Goal: Information Seeking & Learning: Check status

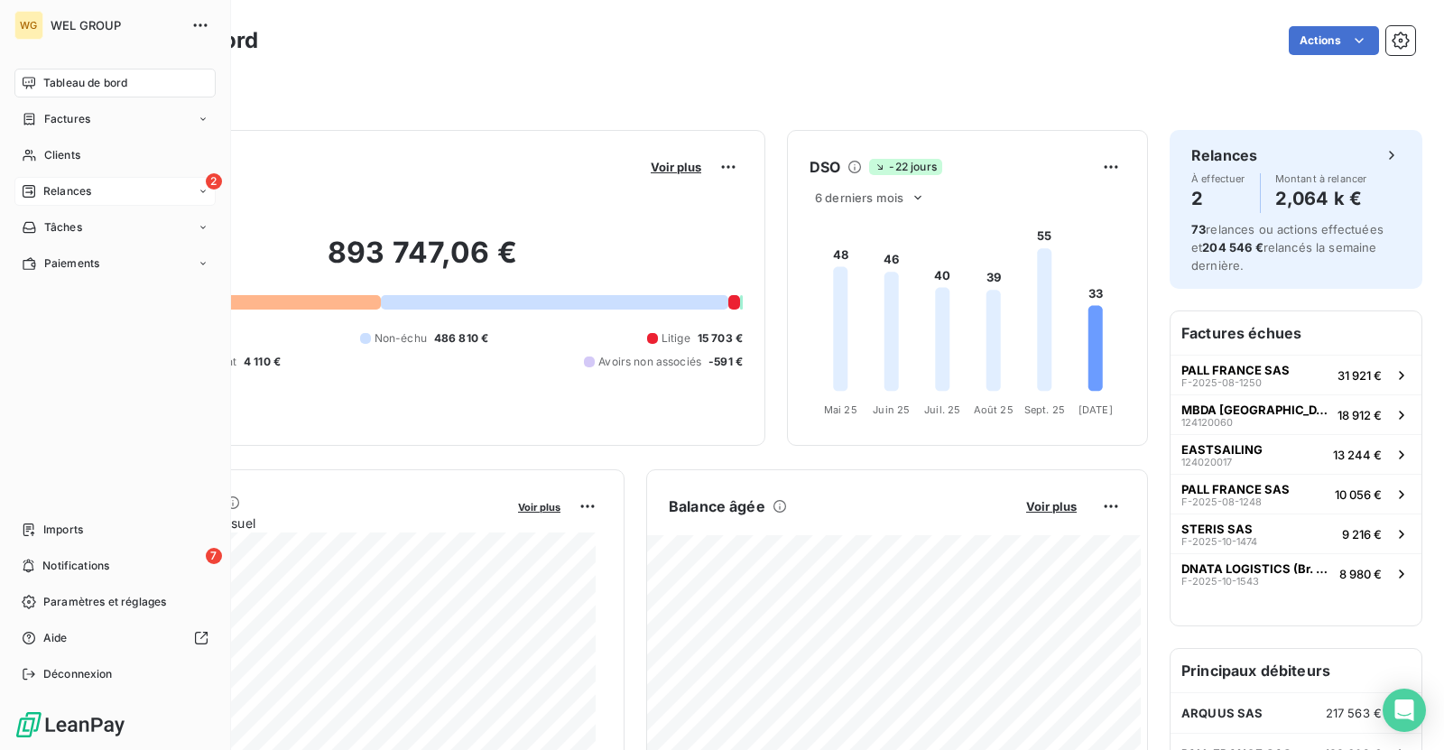
click at [92, 190] on div "2 Relances" at bounding box center [114, 191] width 201 height 29
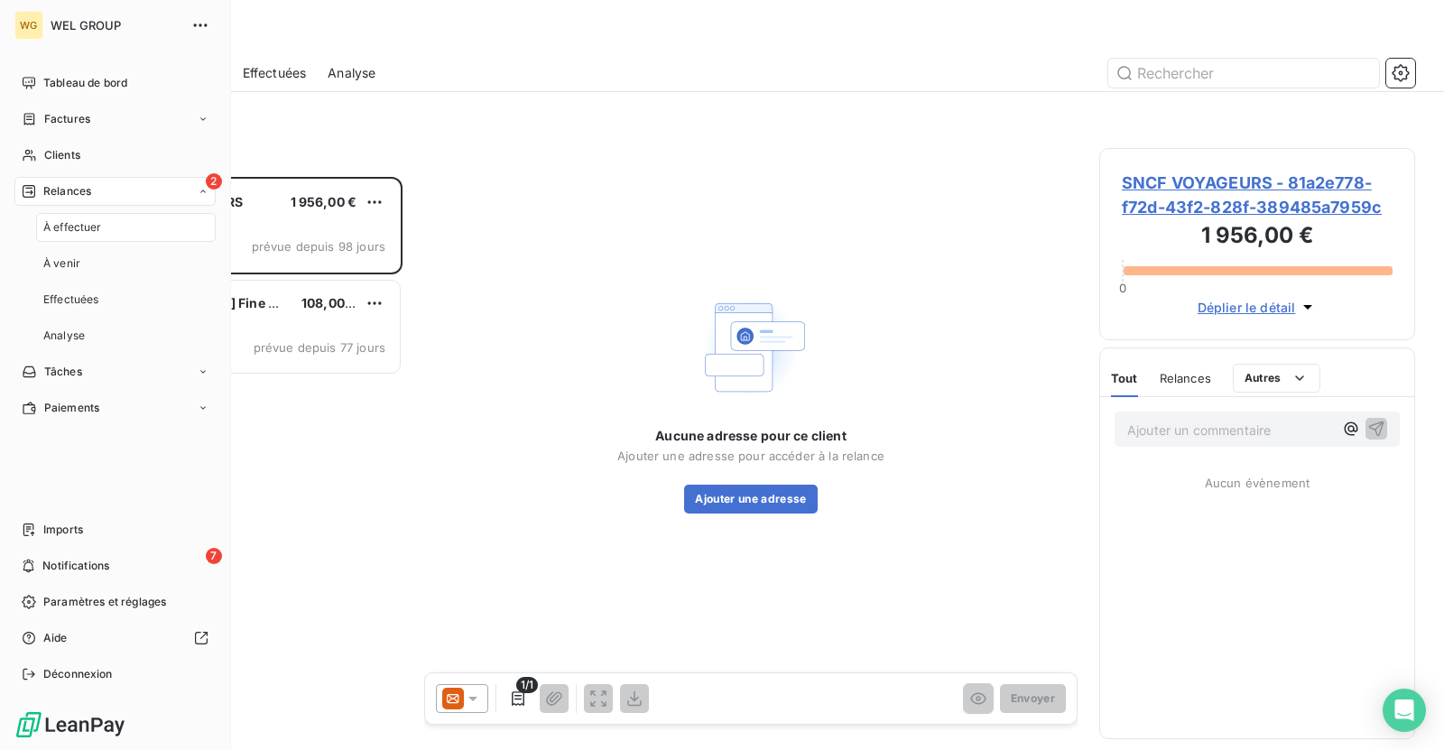
scroll to position [558, 300]
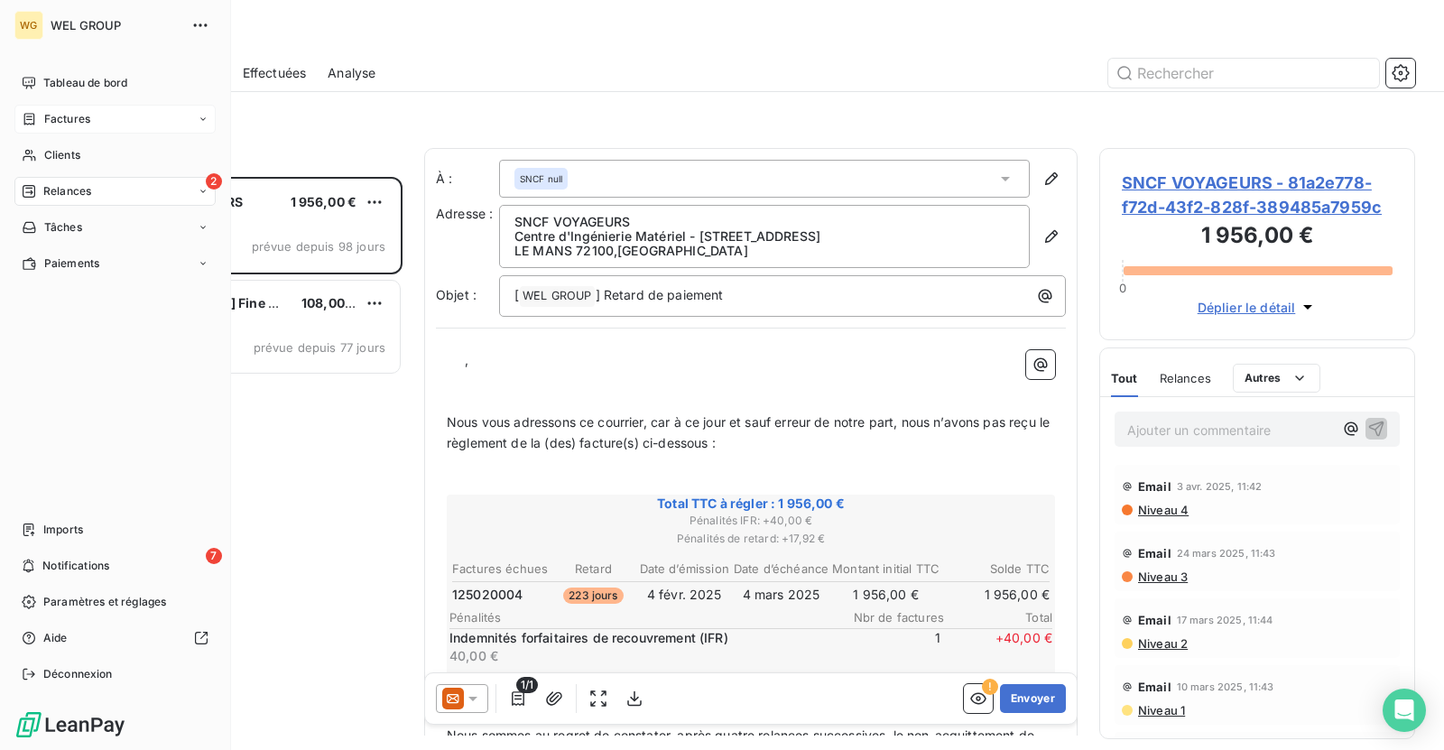
click at [40, 113] on div "Factures" at bounding box center [56, 119] width 69 height 16
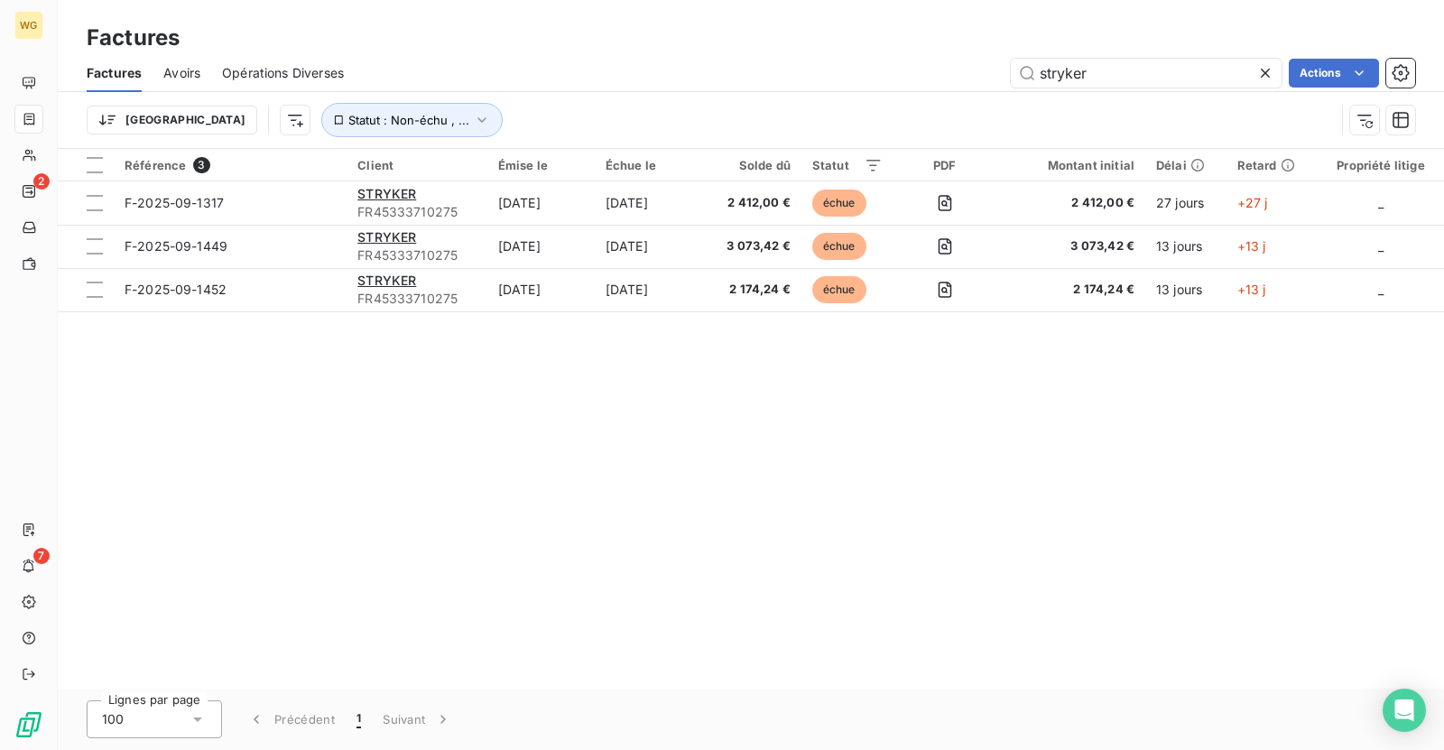
click at [1270, 74] on icon at bounding box center [1265, 73] width 18 height 18
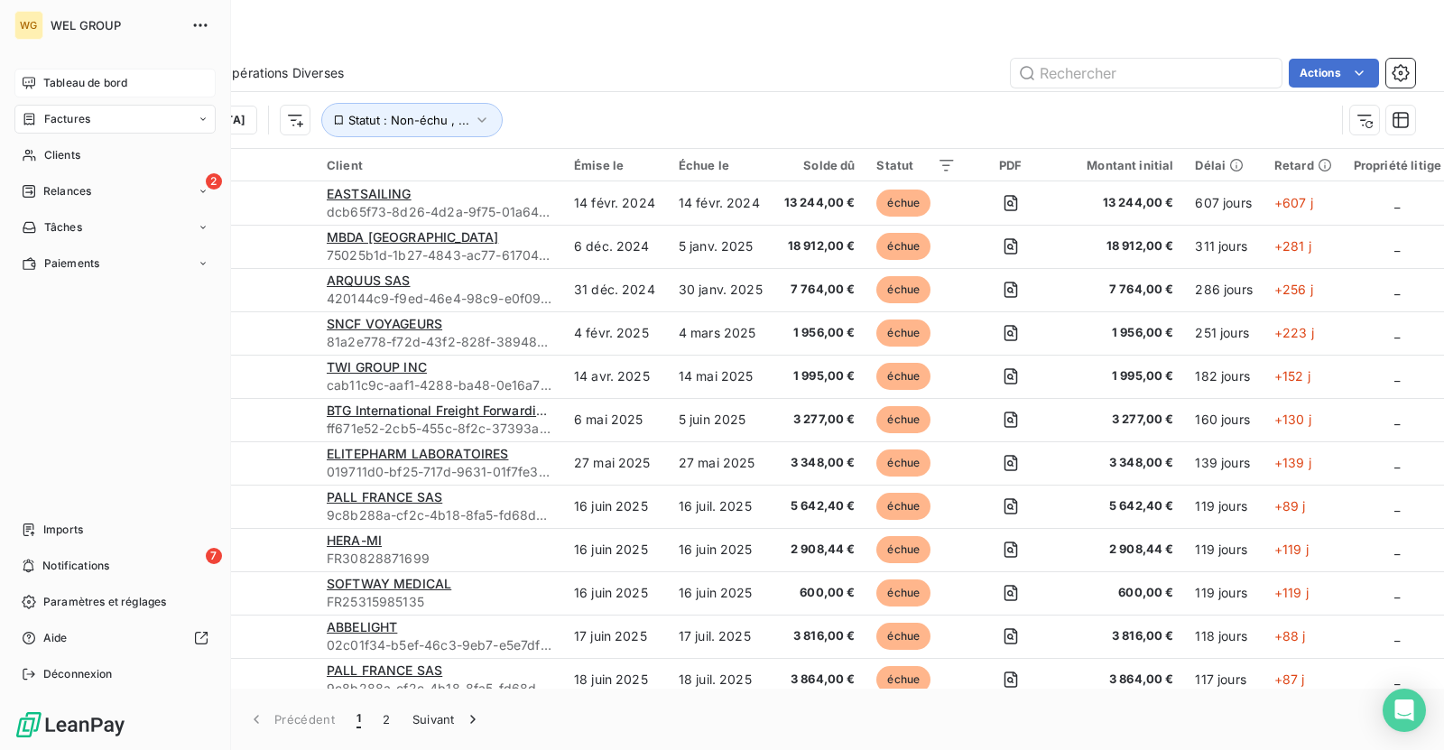
click at [81, 84] on span "Tableau de bord" at bounding box center [85, 83] width 84 height 16
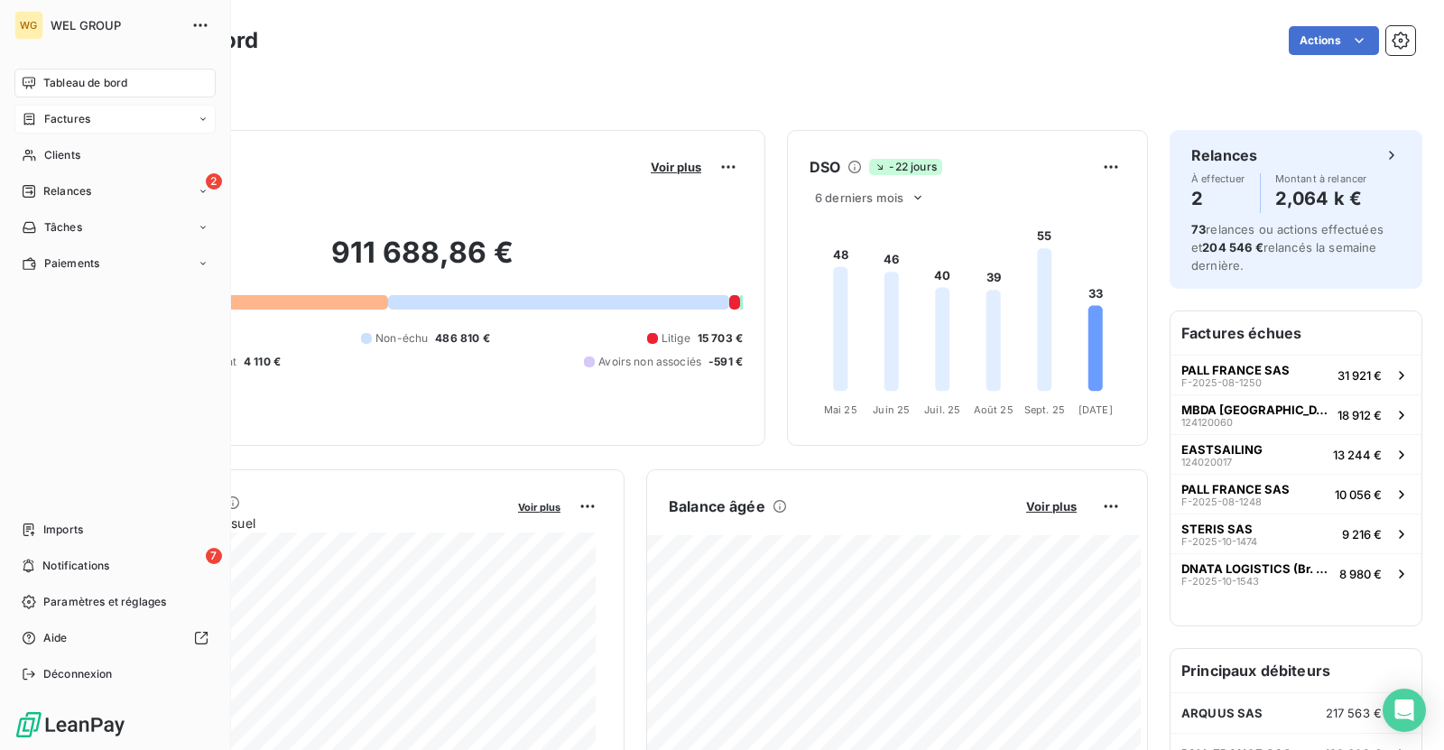
click at [86, 113] on span "Factures" at bounding box center [67, 119] width 46 height 16
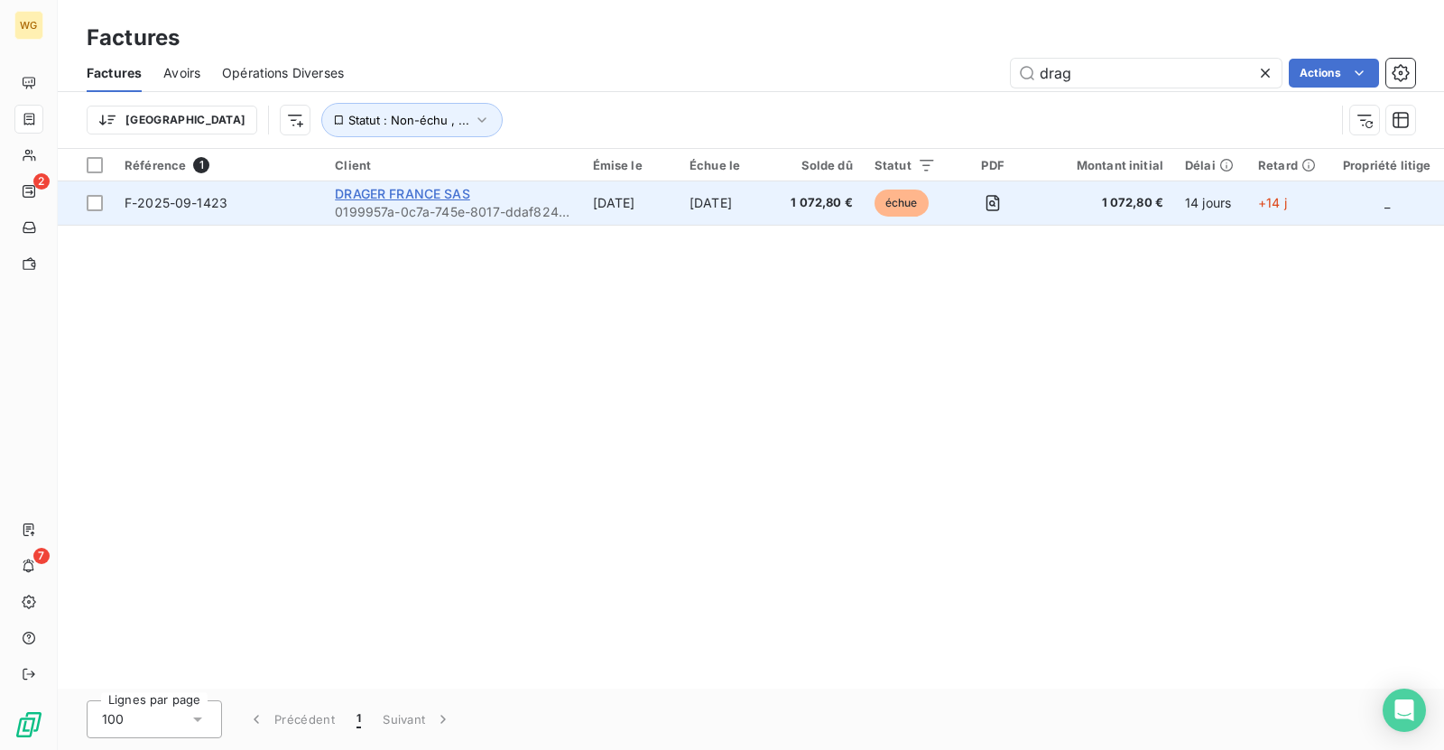
type input "drag"
click at [432, 194] on span "DRAGER FRANCE SAS" at bounding box center [402, 193] width 135 height 15
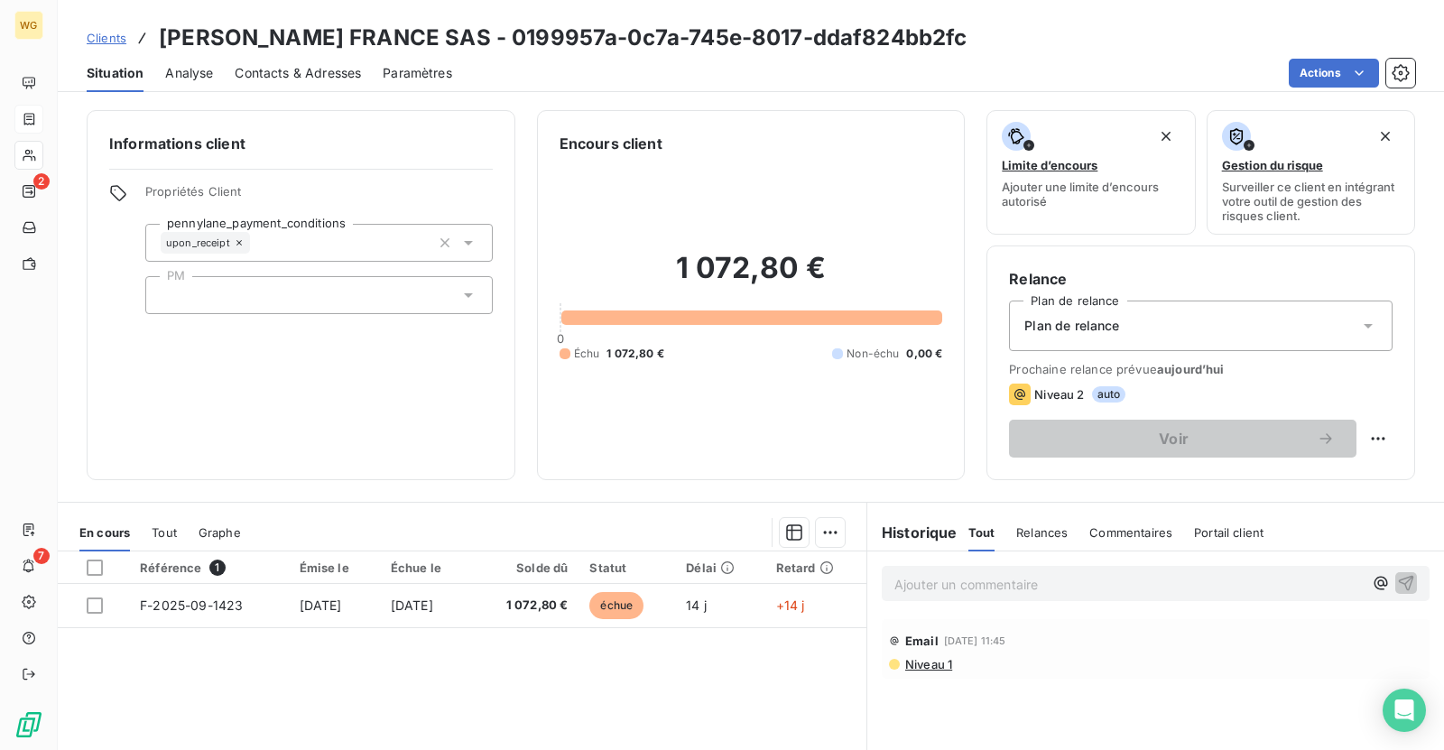
click at [294, 74] on span "Contacts & Adresses" at bounding box center [298, 73] width 126 height 18
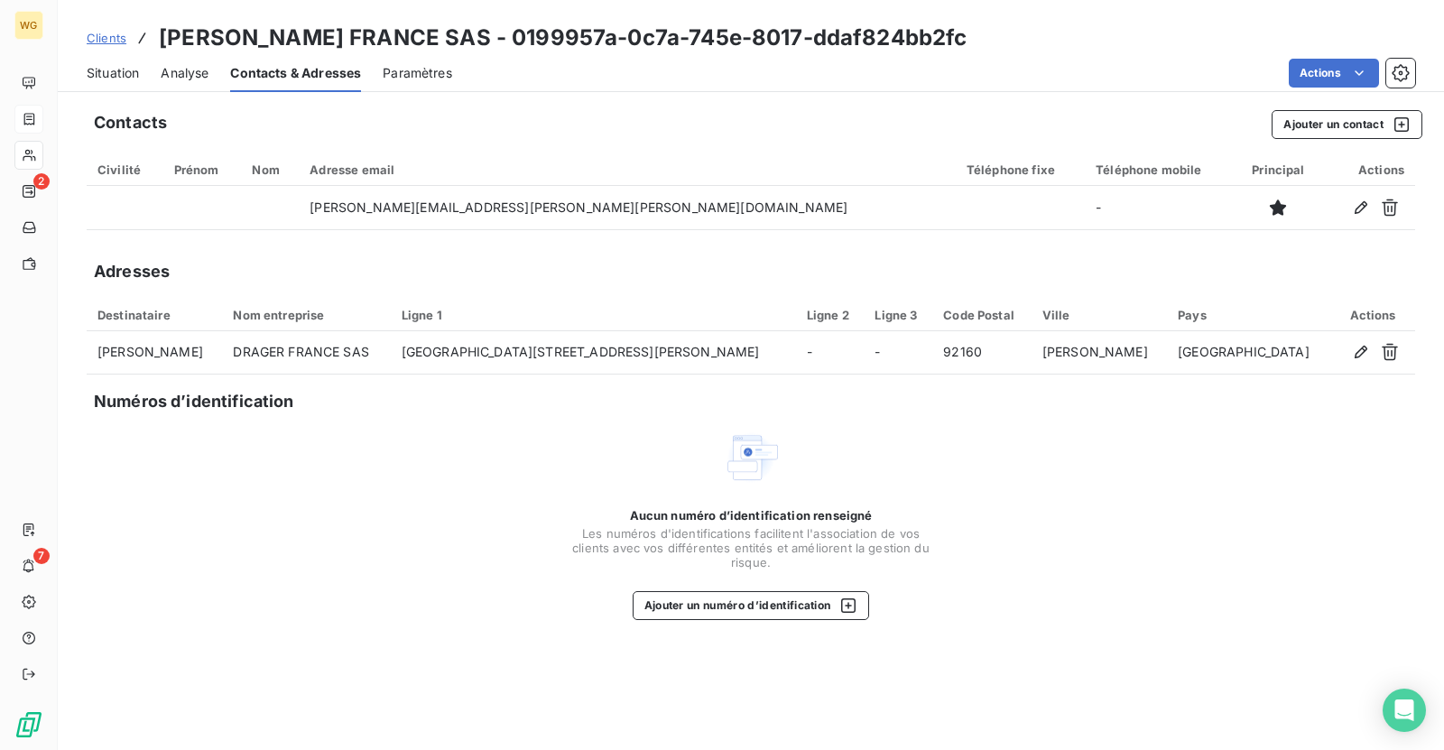
click at [127, 77] on span "Situation" at bounding box center [113, 73] width 52 height 18
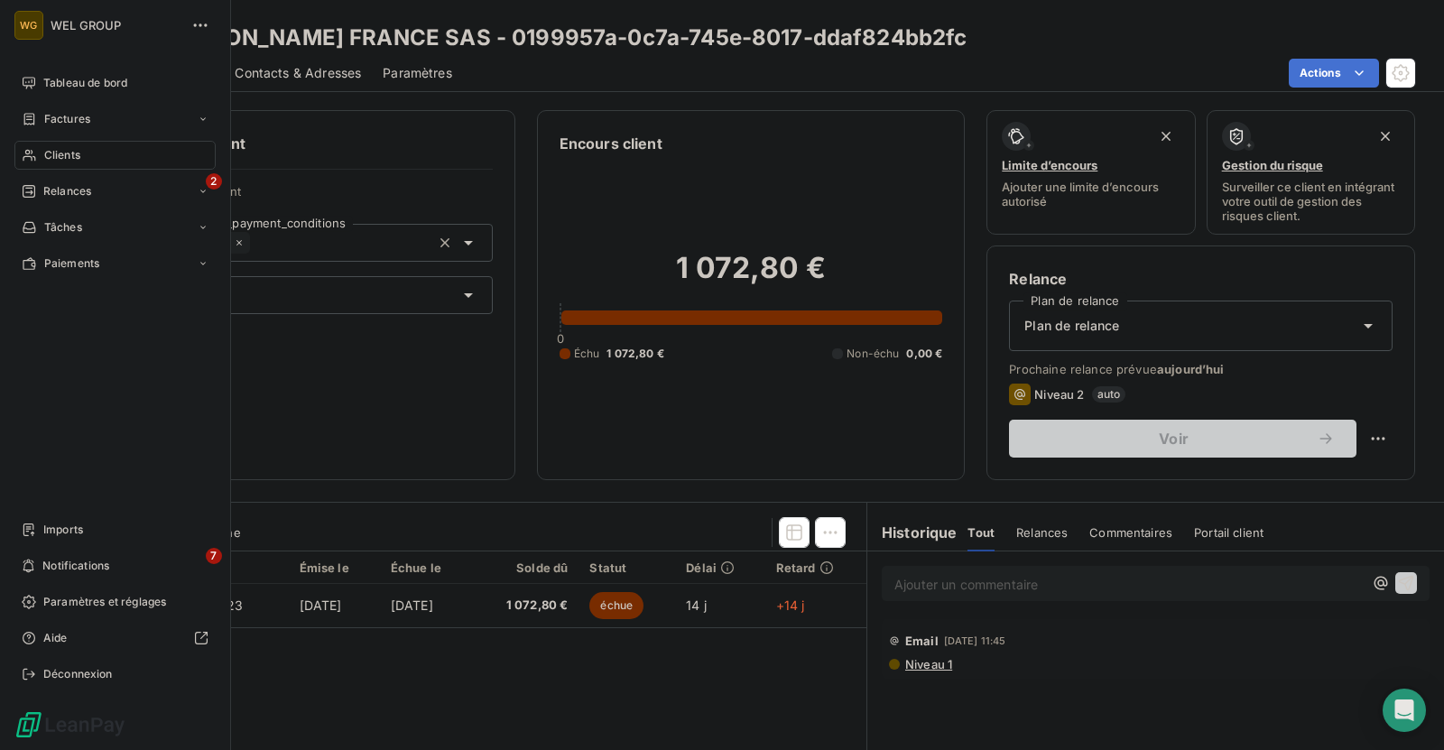
click at [18, 29] on div "WG" at bounding box center [28, 25] width 29 height 29
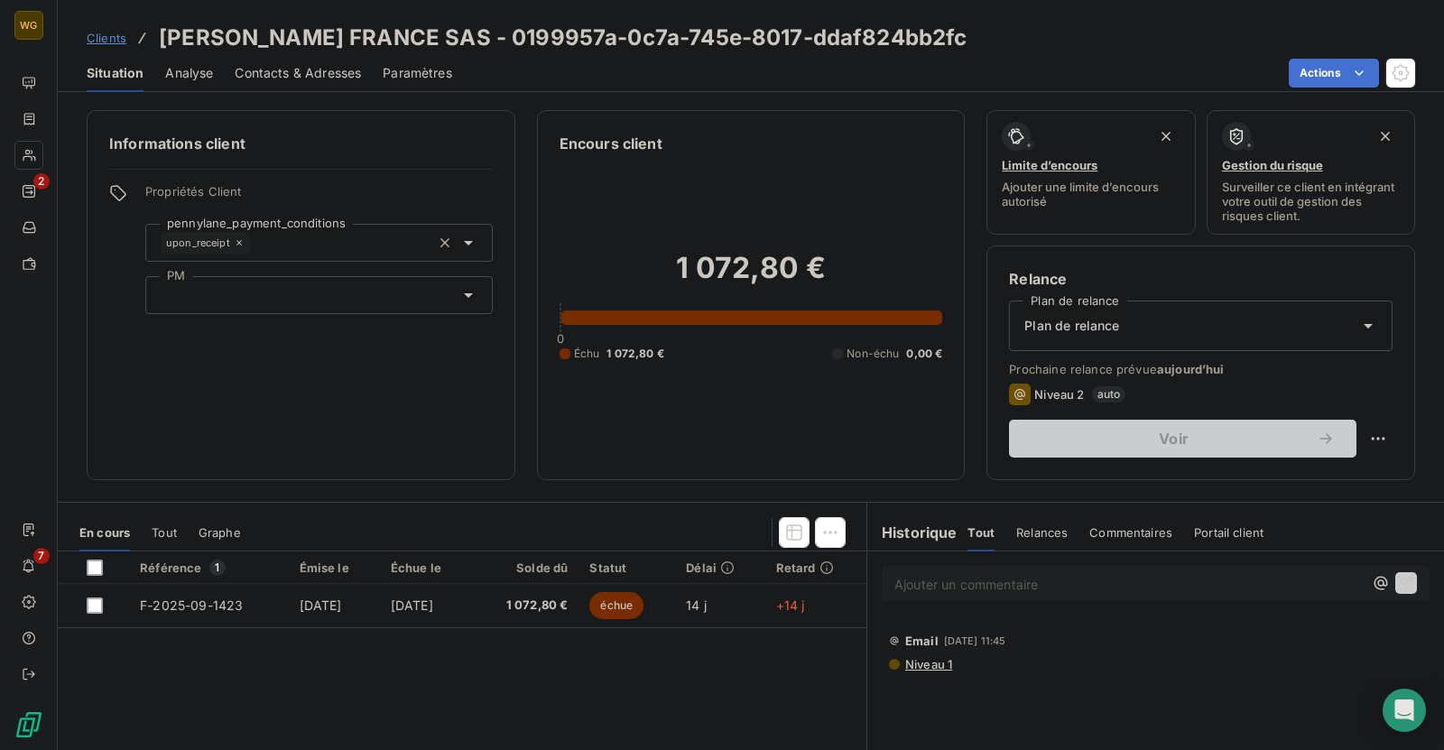
click at [117, 37] on span "Clients" at bounding box center [107, 38] width 40 height 14
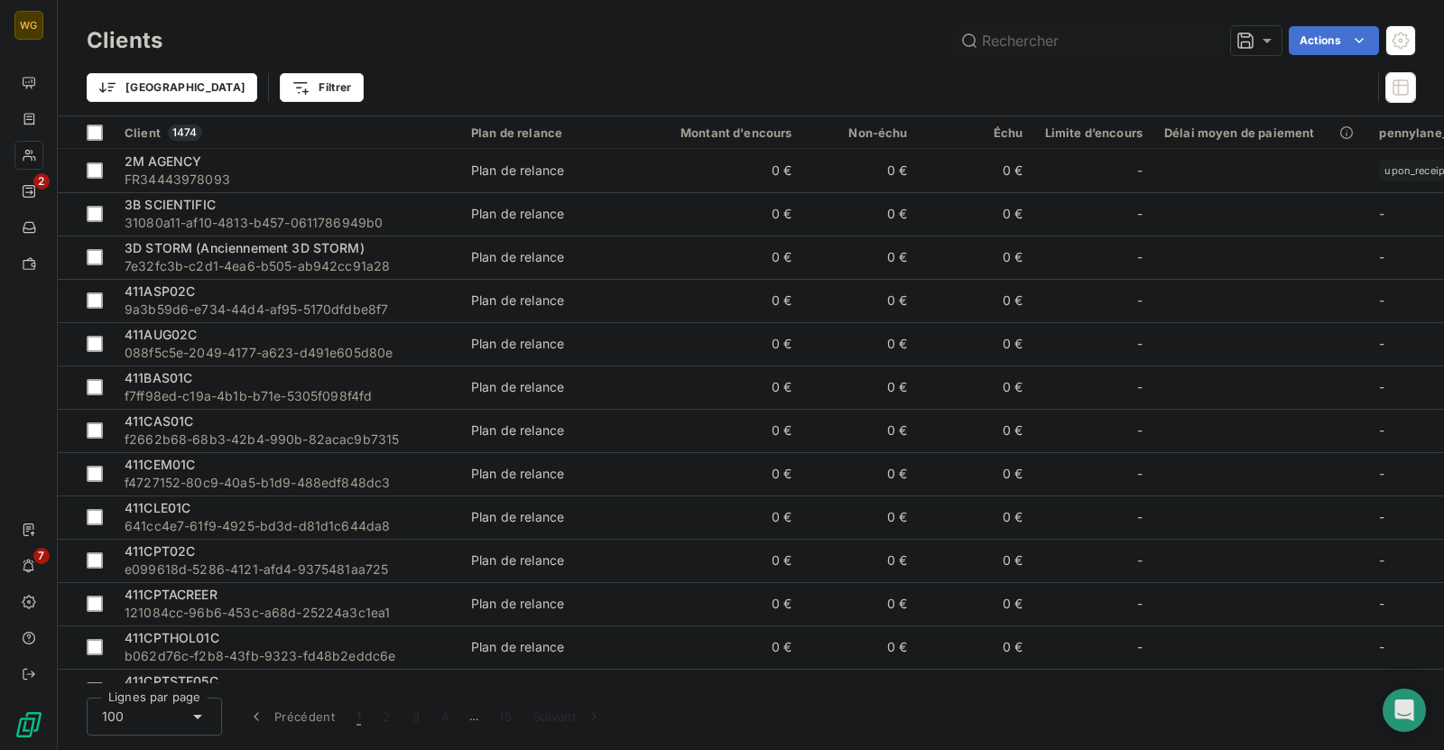
click at [1092, 34] on input "text" at bounding box center [1088, 40] width 271 height 29
click at [1086, 40] on input "text" at bounding box center [1088, 40] width 271 height 29
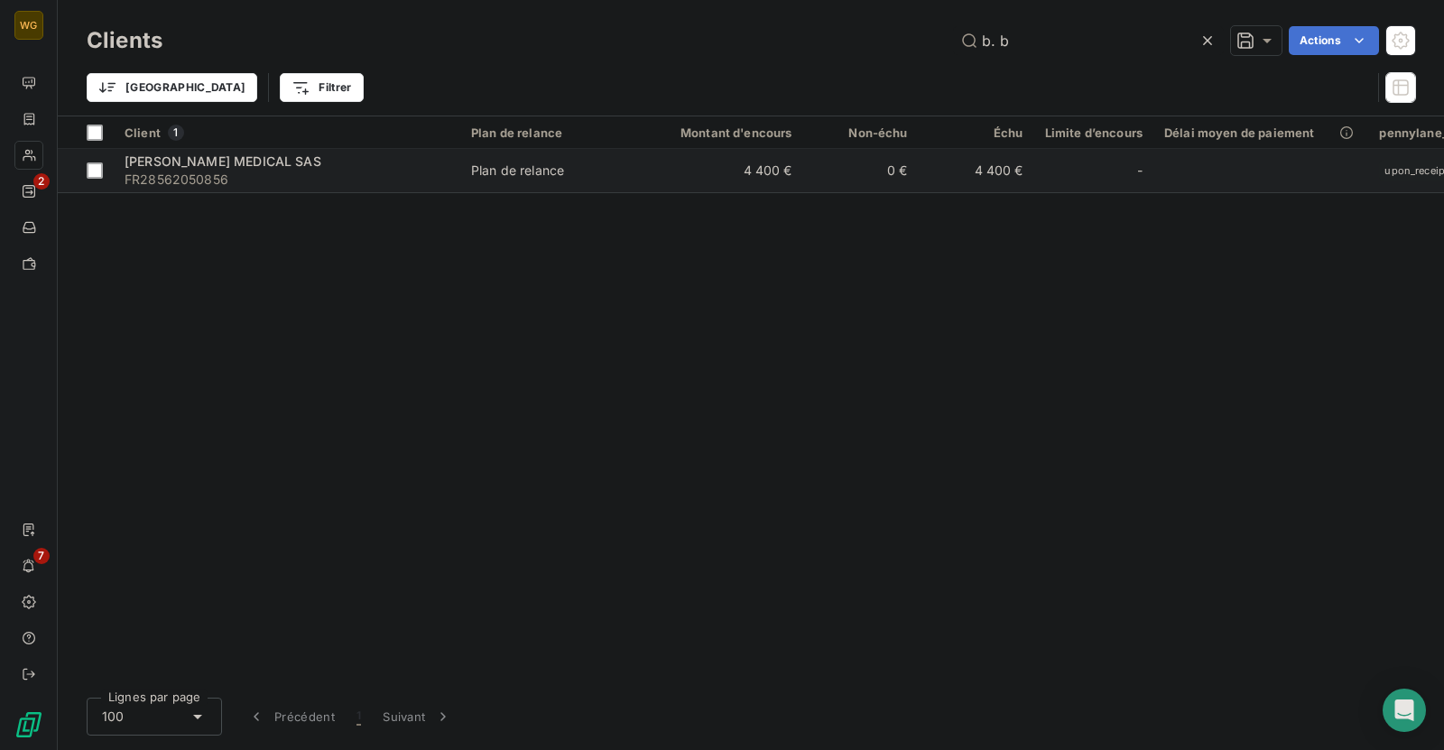
type input "b. b"
click at [342, 173] on span "FR28562050856" at bounding box center [287, 180] width 325 height 18
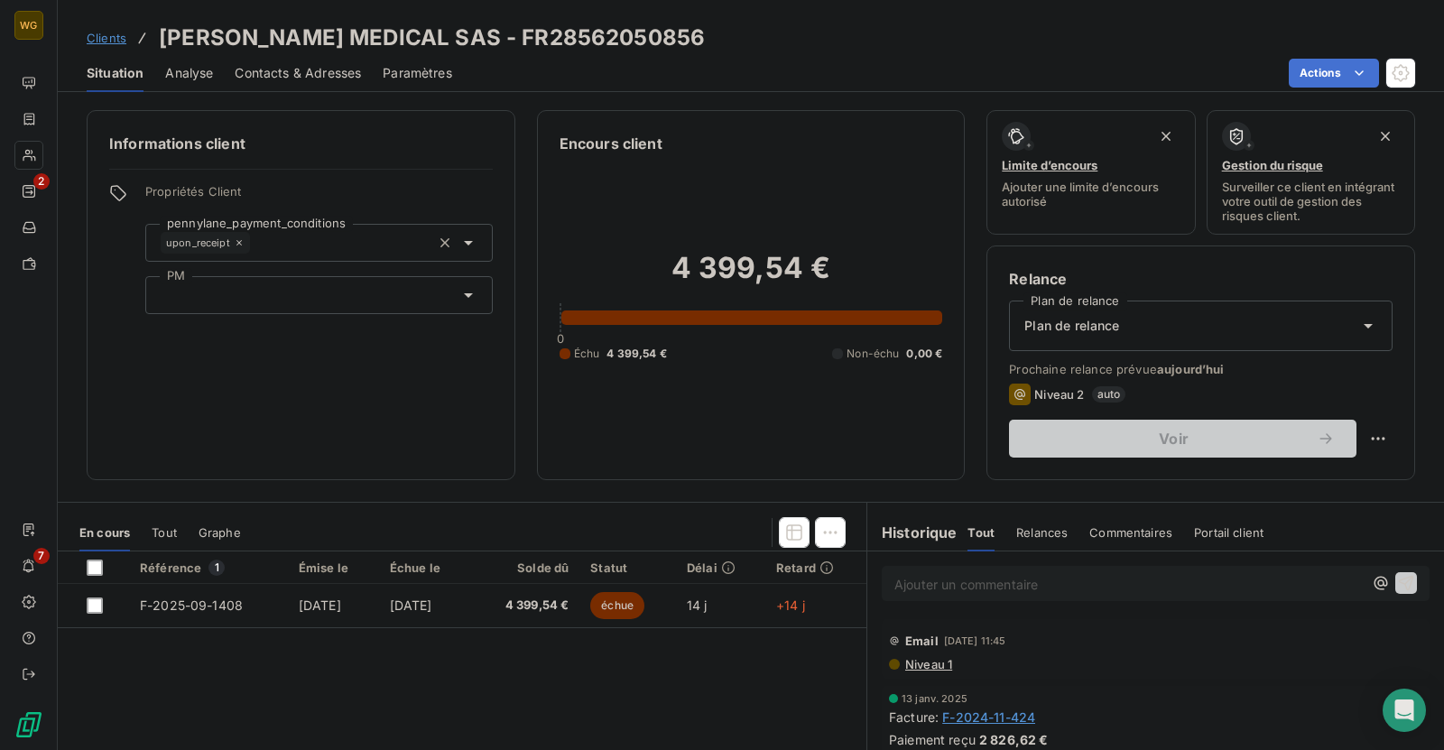
click at [383, 243] on div "upon_receipt" at bounding box center [318, 243] width 347 height 38
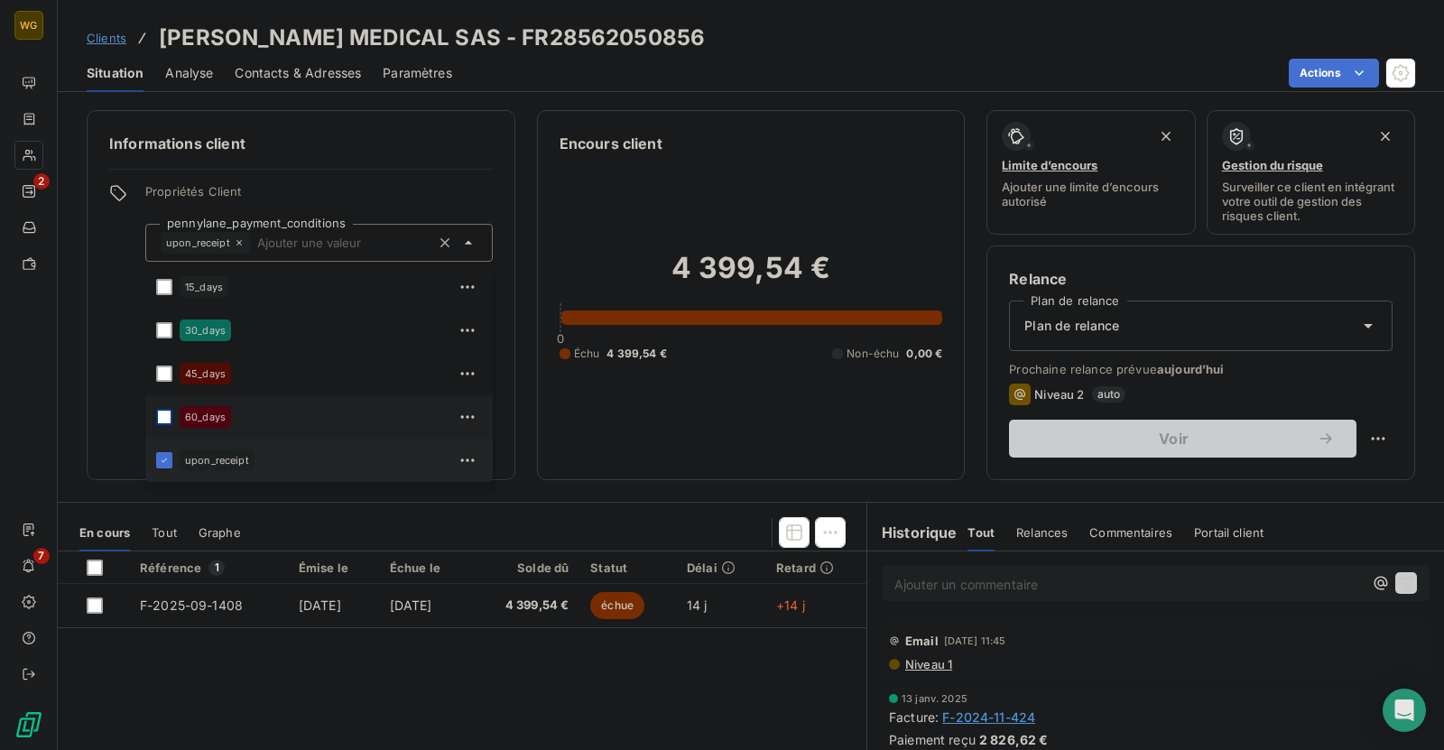
click at [162, 417] on div at bounding box center [164, 417] width 16 height 16
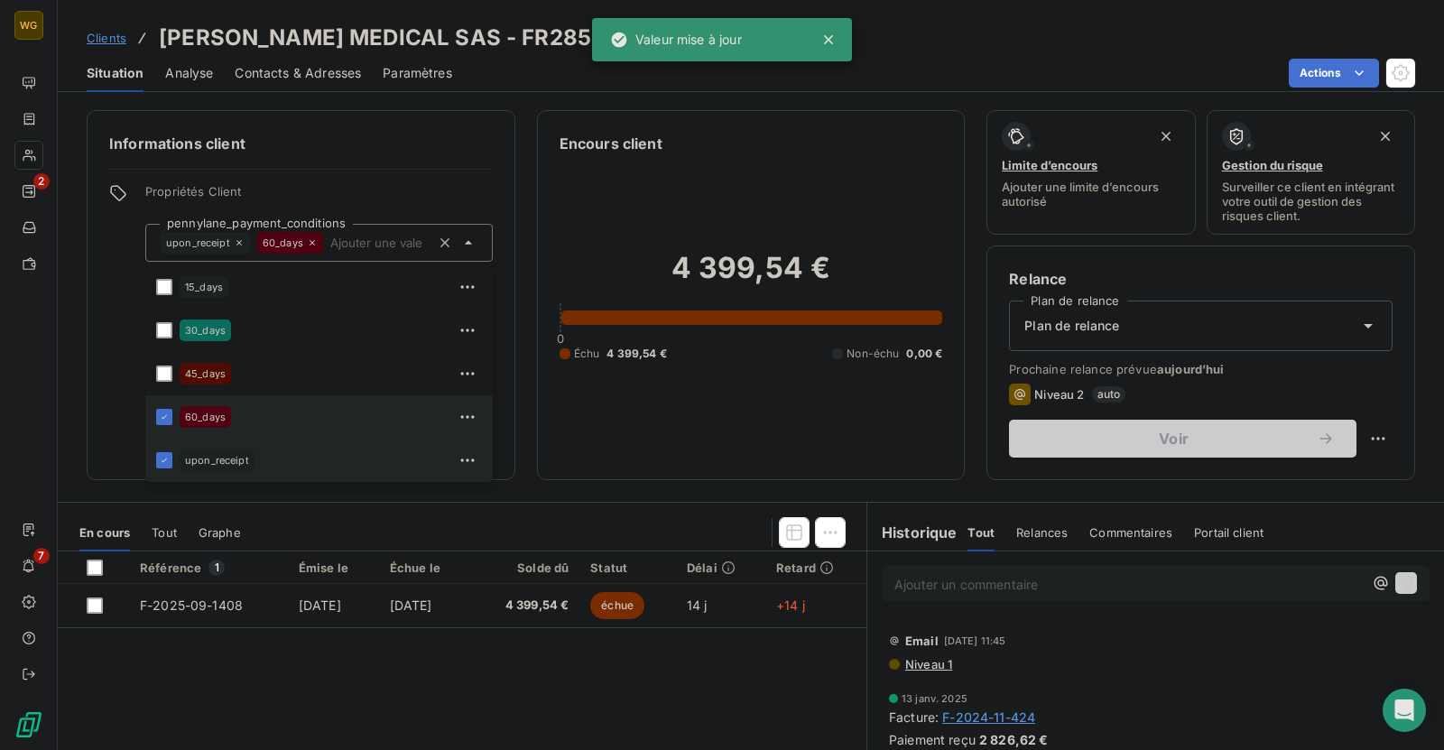
click at [237, 240] on icon at bounding box center [239, 242] width 11 height 11
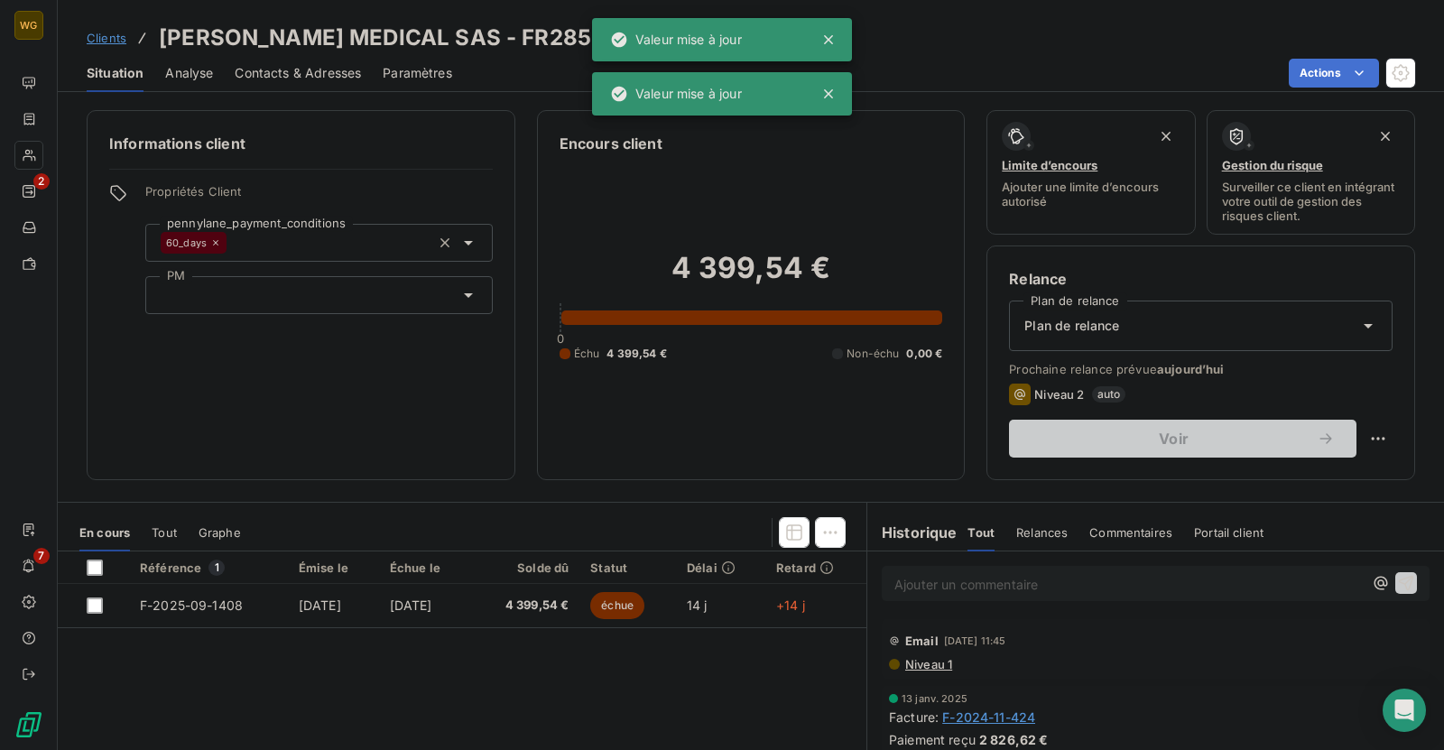
click at [104, 370] on div "Informations client Propriétés Client pennylane_payment_conditions 60_days PM" at bounding box center [301, 295] width 429 height 370
